Goal: Information Seeking & Learning: Understand process/instructions

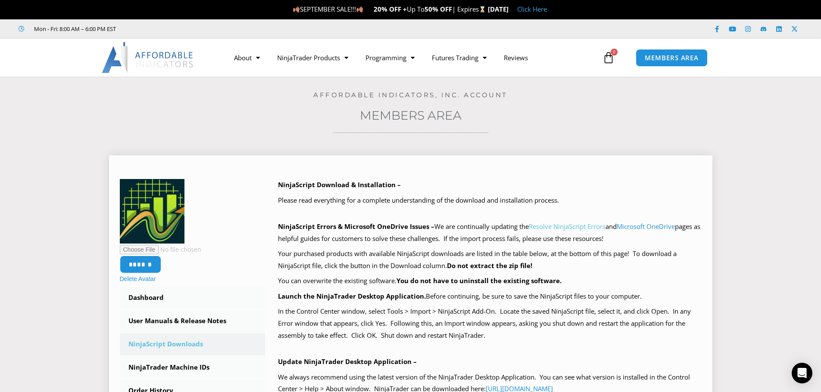
click at [590, 228] on link "Resolve NinjaScript Errors" at bounding box center [567, 226] width 77 height 9
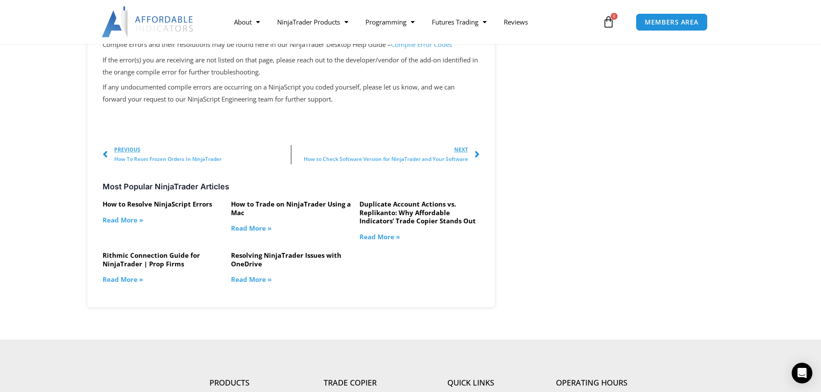
scroll to position [1938, 0]
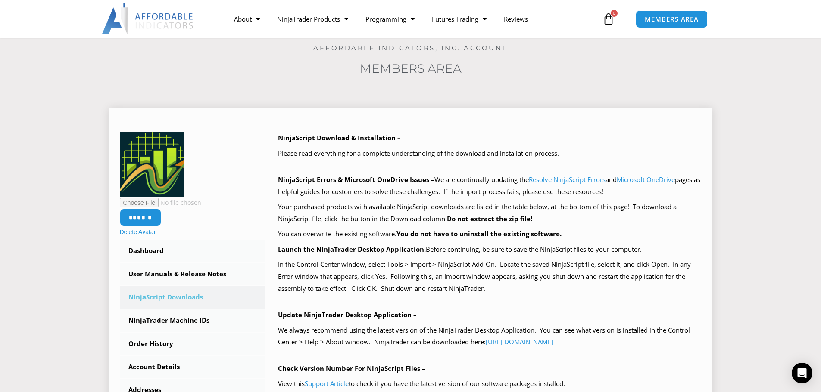
scroll to position [43, 0]
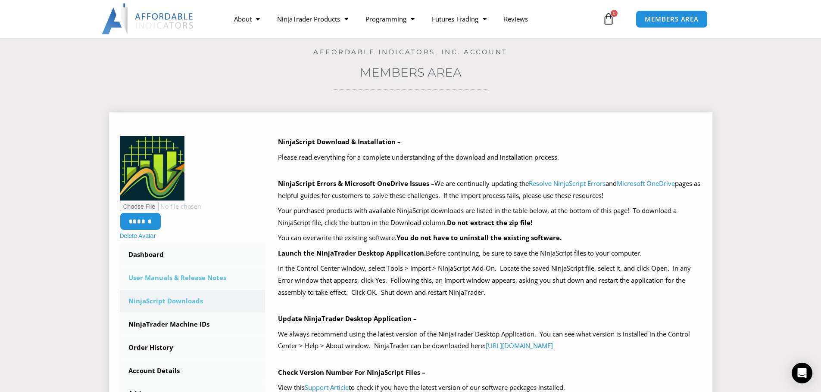
click at [215, 279] on link "User Manuals & Release Notes" at bounding box center [193, 278] width 146 height 22
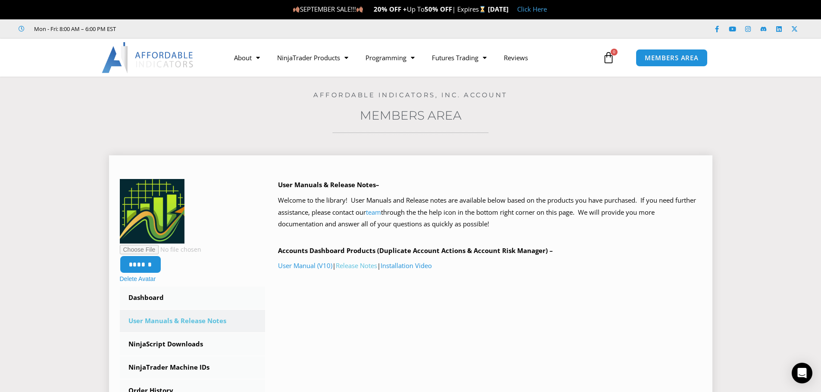
click at [362, 268] on link "Release Notes" at bounding box center [356, 265] width 41 height 9
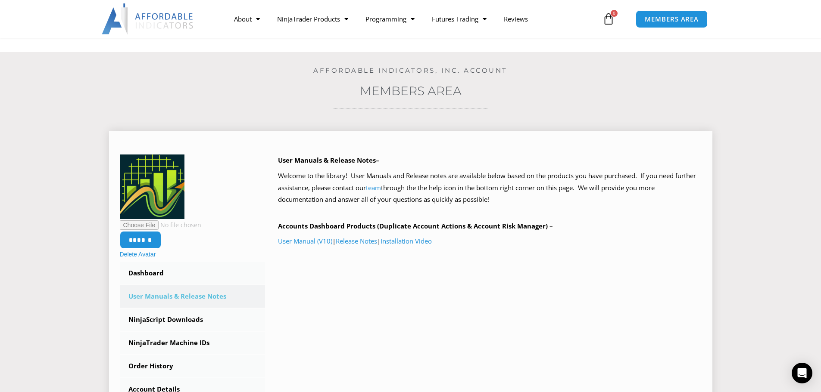
scroll to position [129, 0]
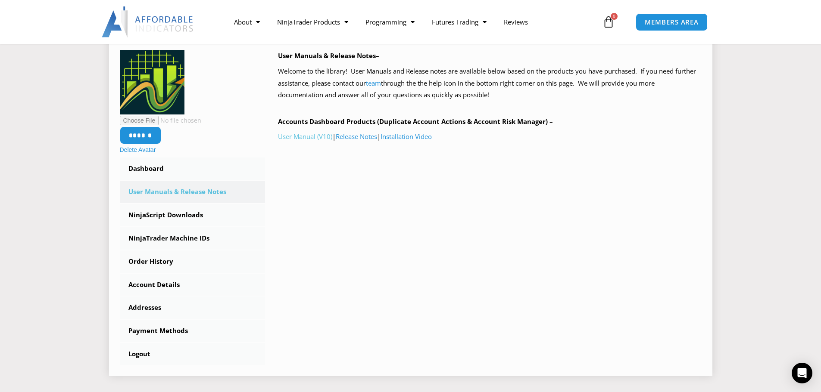
click at [301, 138] on link "User Manual (V10)" at bounding box center [305, 136] width 54 height 9
